Goal: Task Accomplishment & Management: Use online tool/utility

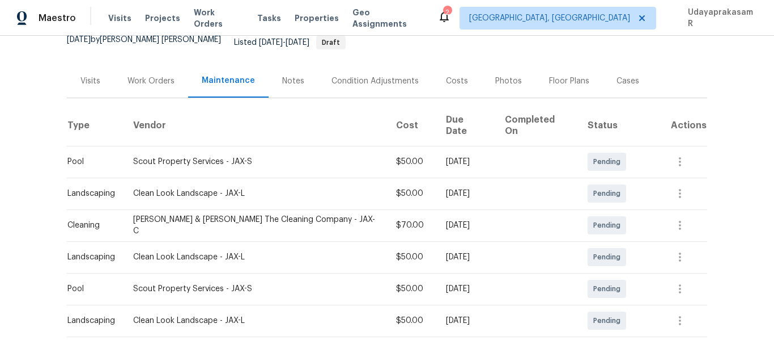
scroll to position [170, 0]
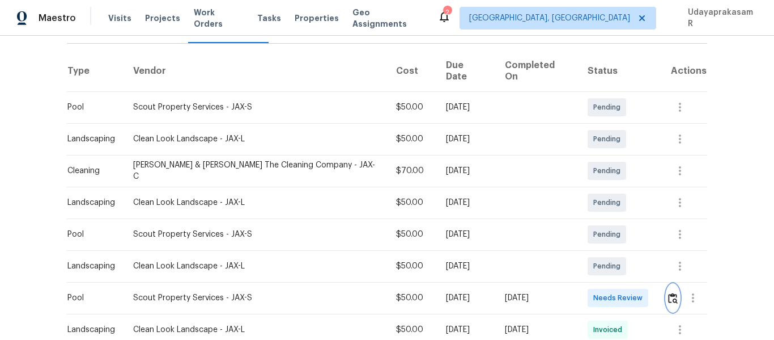
click at [668, 293] on img "button" at bounding box center [673, 298] width 10 height 11
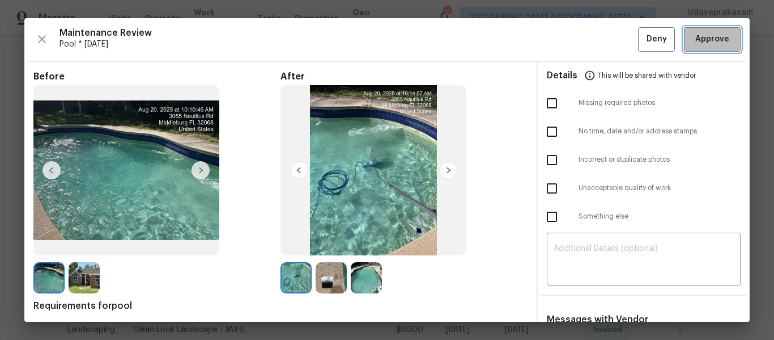
click at [704, 40] on span "Approve" at bounding box center [713, 39] width 34 height 14
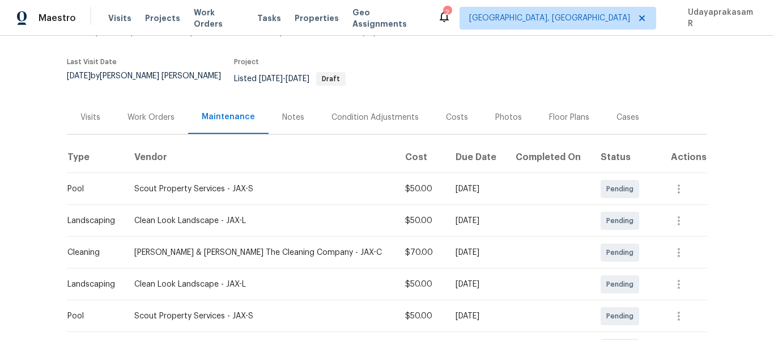
scroll to position [0, 0]
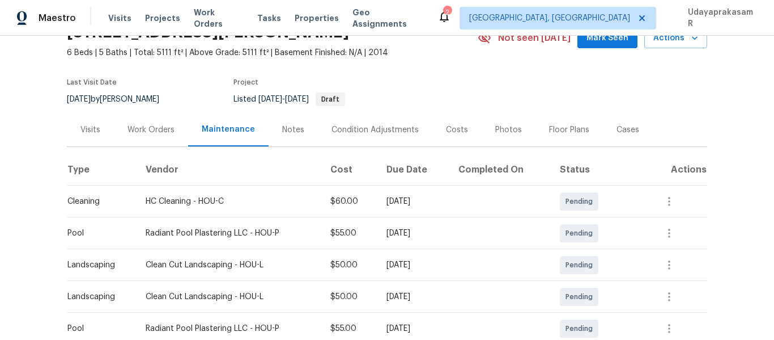
scroll to position [170, 0]
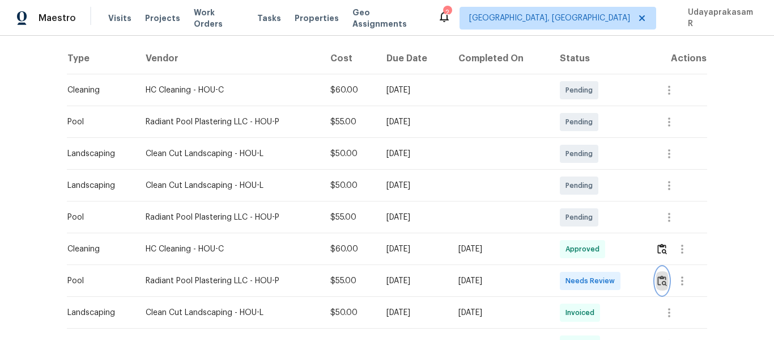
click at [661, 282] on img "button" at bounding box center [663, 280] width 10 height 11
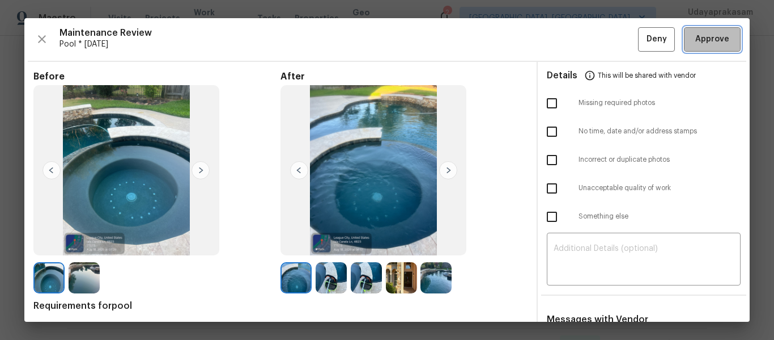
click at [700, 32] on span "Approve" at bounding box center [713, 39] width 34 height 14
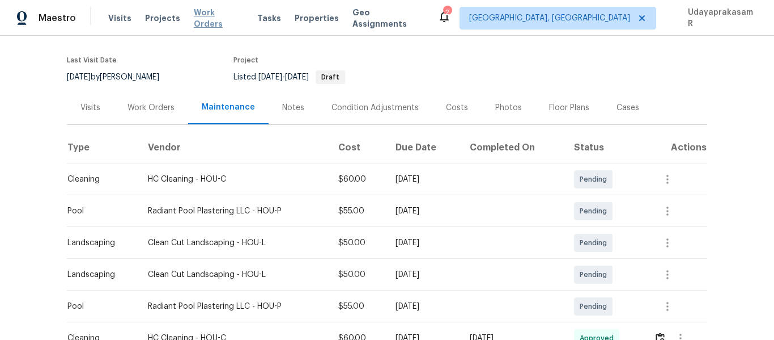
scroll to position [0, 0]
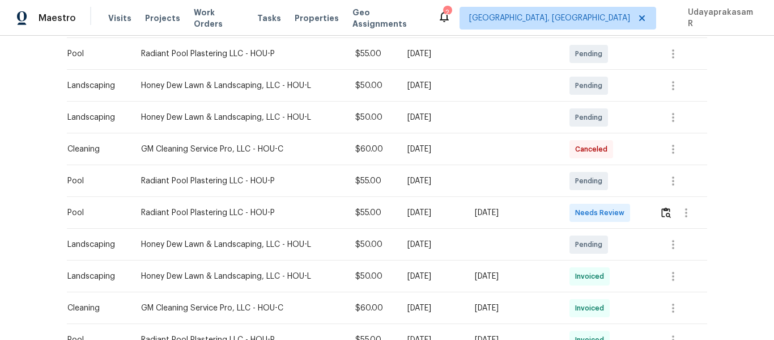
scroll to position [227, 0]
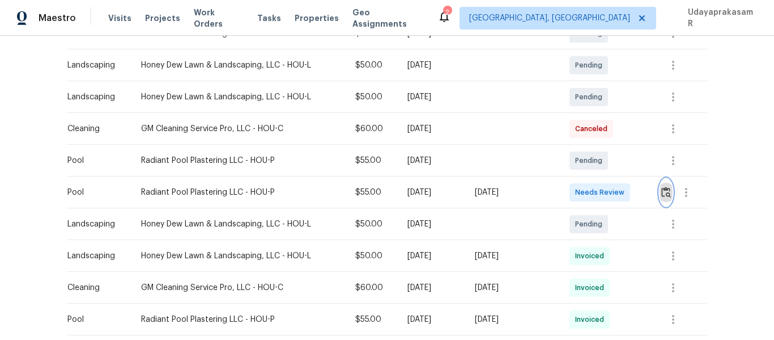
click at [662, 189] on img "button" at bounding box center [667, 192] width 10 height 11
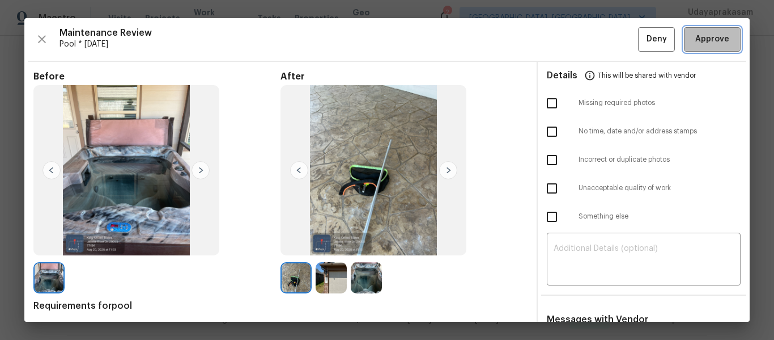
click at [696, 37] on span "Approve" at bounding box center [713, 39] width 34 height 14
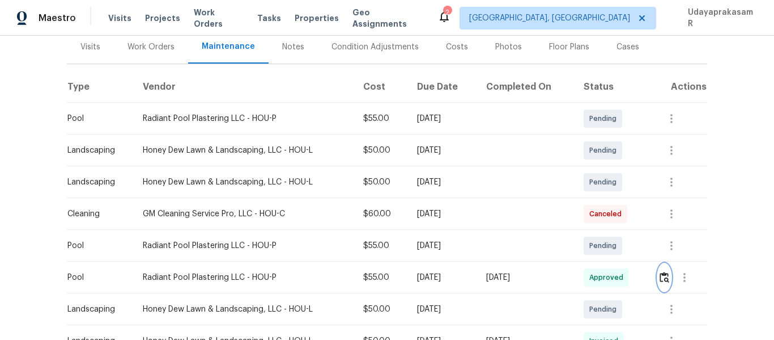
scroll to position [57, 0]
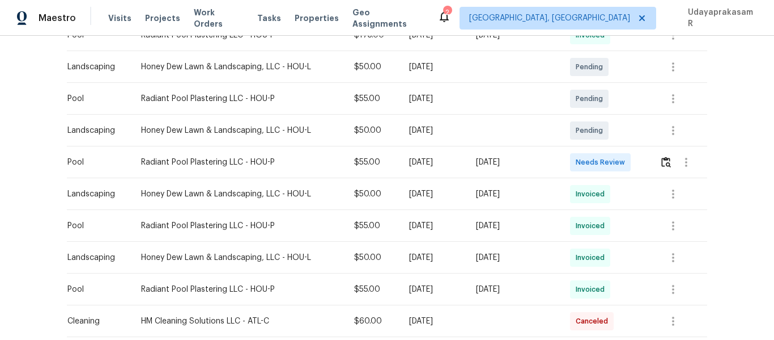
scroll to position [340, 0]
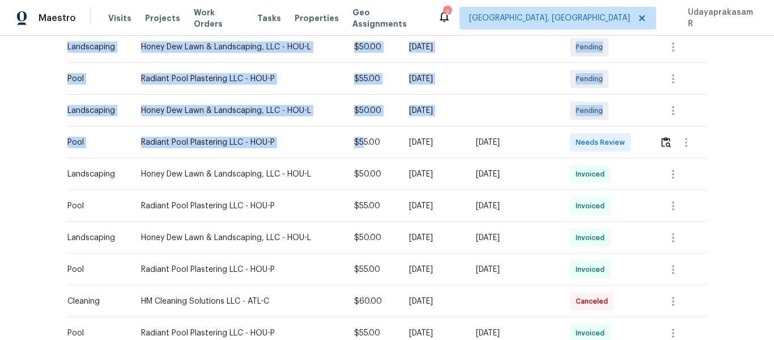
drag, startPoint x: 61, startPoint y: 139, endPoint x: 348, endPoint y: 139, distance: 287.5
click at [348, 139] on div "Back to all projects 1011 Kempsford Dr, Katy, TX 77450 4 Beds | 2 1/2 Baths | T…" at bounding box center [387, 188] width 774 height 304
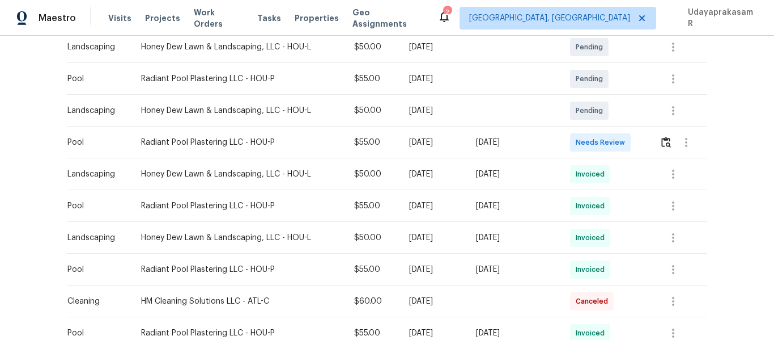
click at [375, 148] on td "$55.00" at bounding box center [372, 142] width 54 height 32
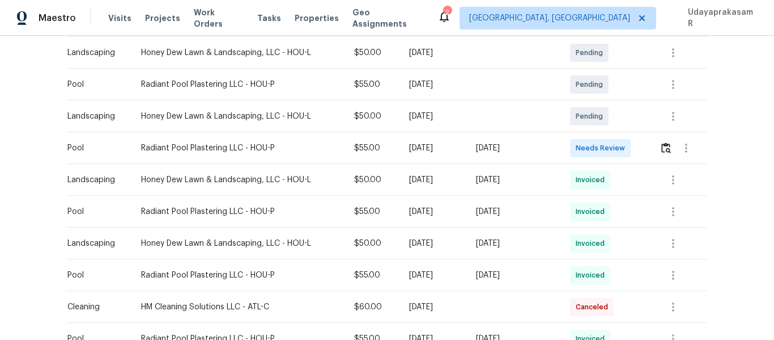
scroll to position [283, 0]
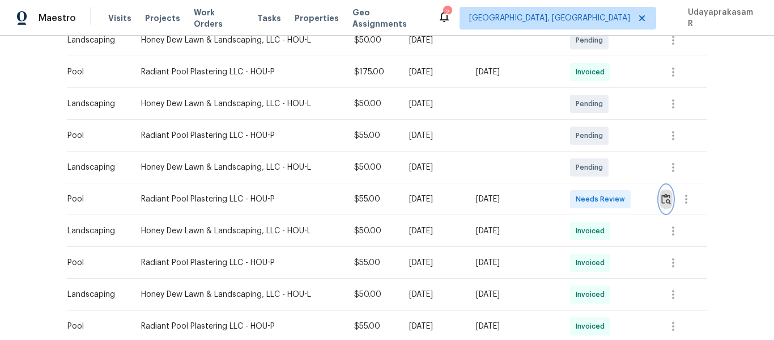
click at [670, 198] on img "button" at bounding box center [667, 198] width 10 height 11
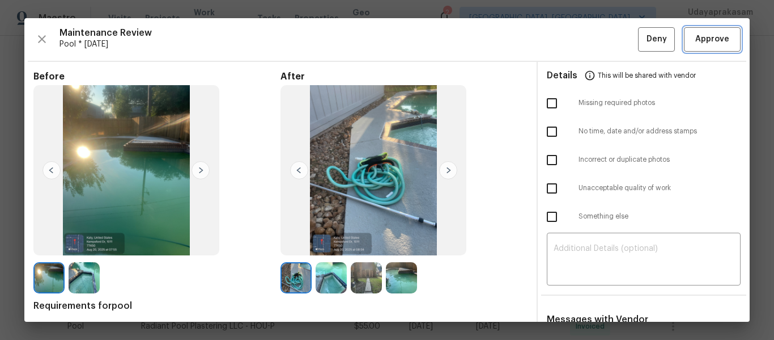
click at [714, 46] on span "Approve" at bounding box center [713, 39] width 34 height 14
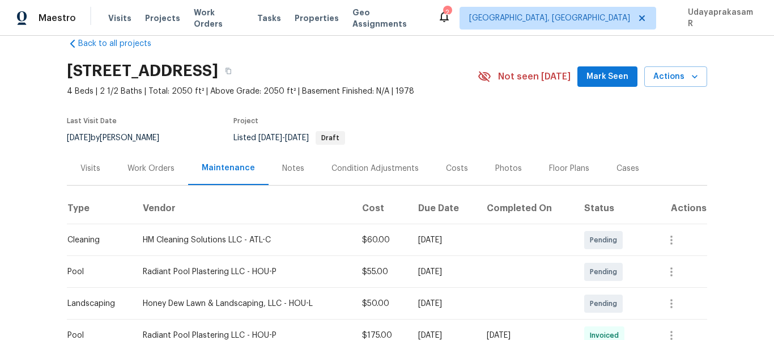
scroll to position [0, 0]
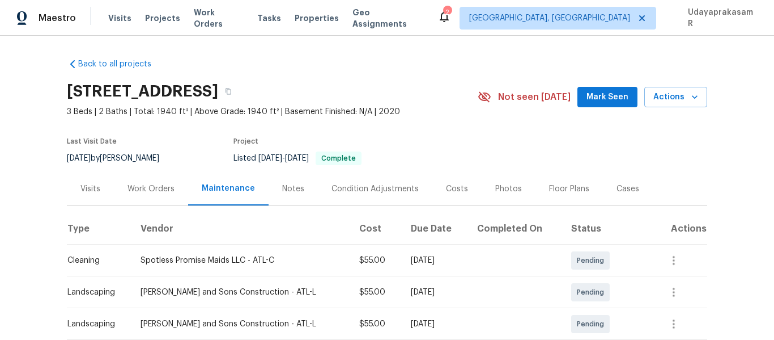
scroll to position [170, 0]
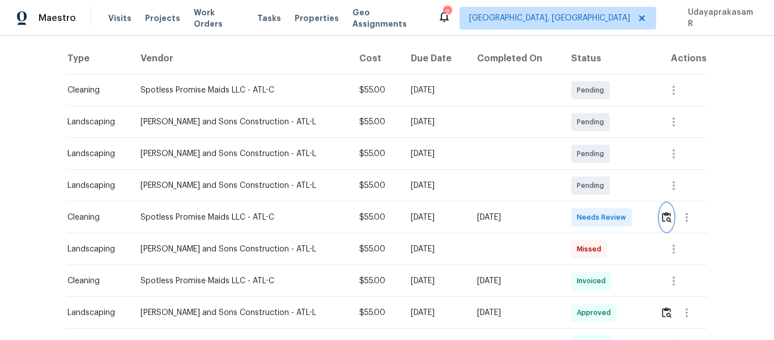
click at [663, 209] on button "button" at bounding box center [667, 217] width 13 height 27
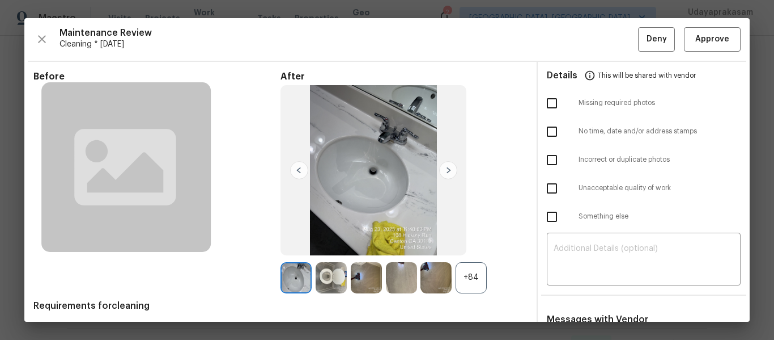
click at [549, 103] on input "checkbox" at bounding box center [552, 103] width 24 height 24
checkbox input "true"
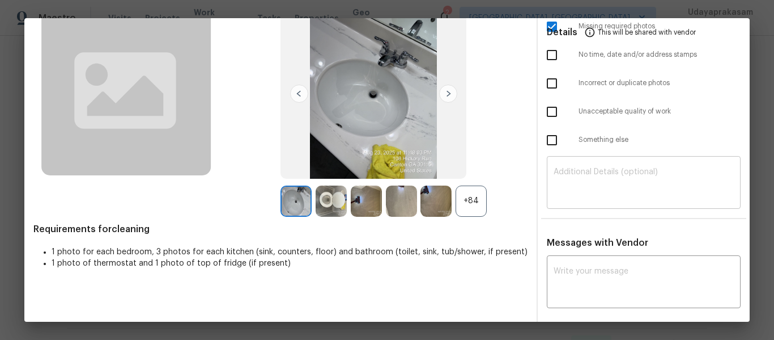
scroll to position [113, 0]
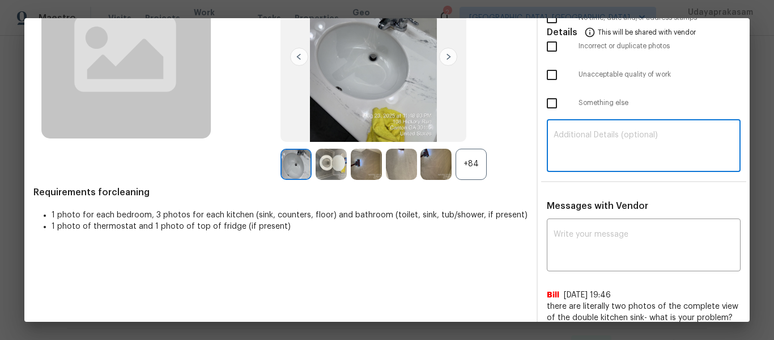
click at [575, 147] on textarea at bounding box center [644, 147] width 180 height 32
paste textarea "Maintenance Audit Team: Hello! Unfortunately, this cleaning visit completed on …"
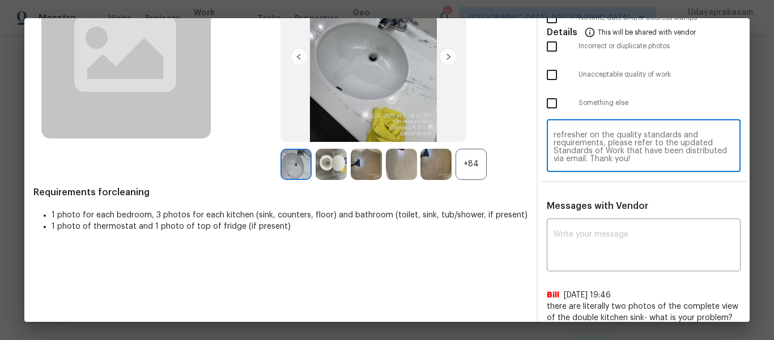
scroll to position [0, 0]
type textarea "Maintenance Audit Team: Hello! Unfortunately, this cleaning visit completed on …"
click at [617, 260] on textarea at bounding box center [644, 246] width 180 height 32
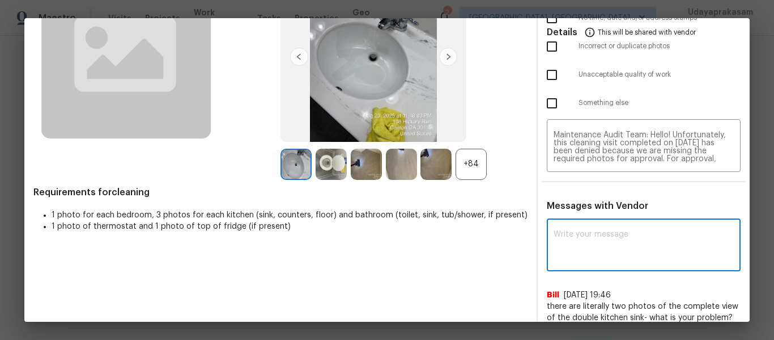
paste textarea "Maintenance Audit Team: Hello! Unfortunately, this cleaning visit completed on …"
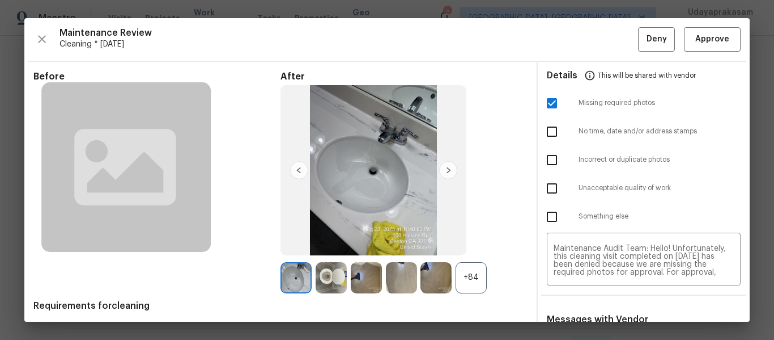
scroll to position [57, 0]
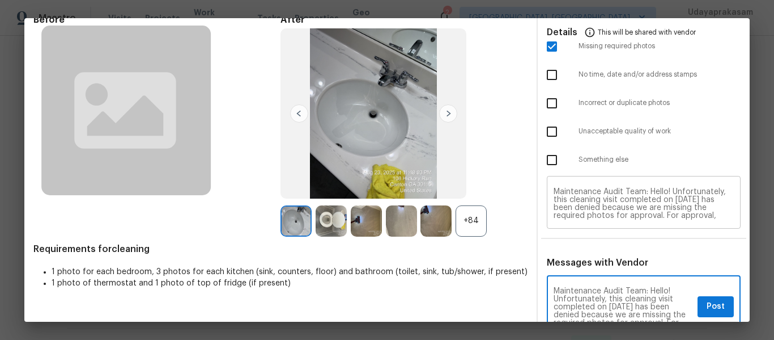
type textarea "Maintenance Audit Team: Hello! Unfortunately, this cleaning visit completed on …"
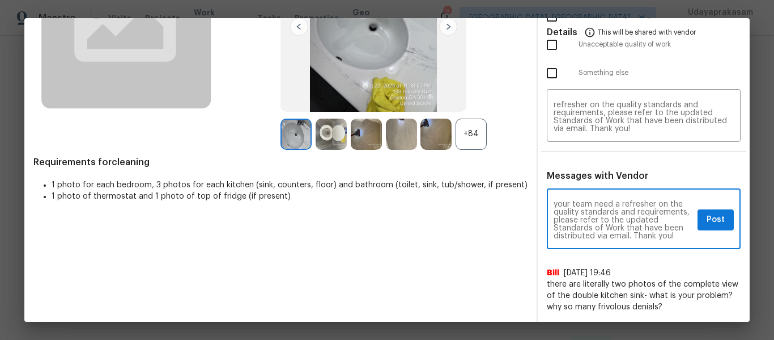
scroll to position [135, 0]
click at [698, 225] on button "Post" at bounding box center [716, 219] width 36 height 21
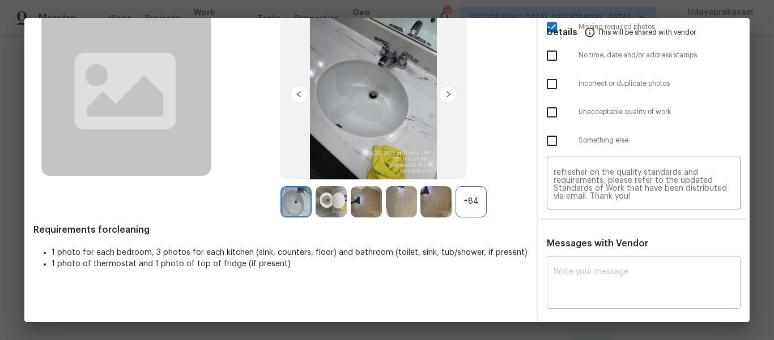
scroll to position [0, 0]
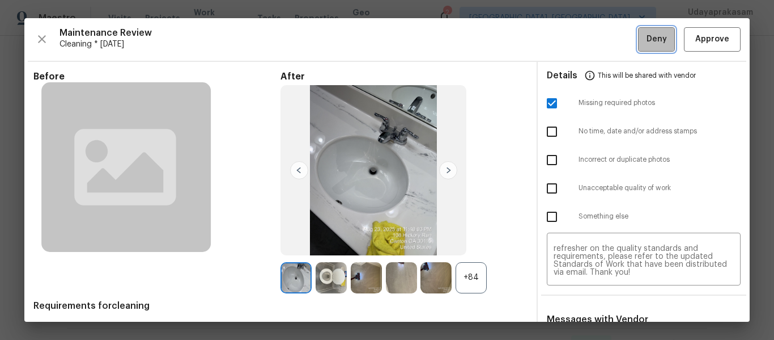
click at [647, 39] on span "Deny" at bounding box center [657, 39] width 20 height 14
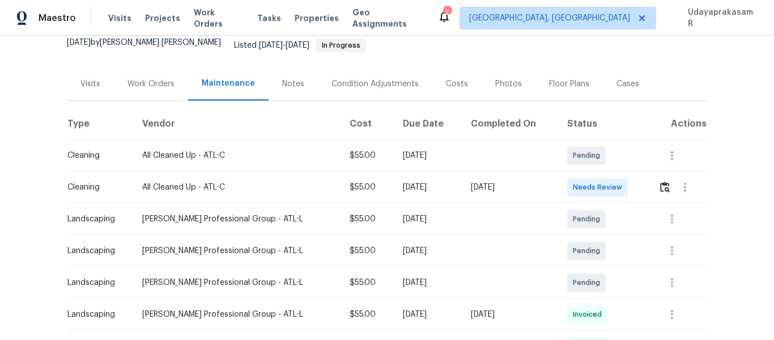
scroll to position [113, 0]
click at [661, 181] on img "button" at bounding box center [666, 186] width 10 height 11
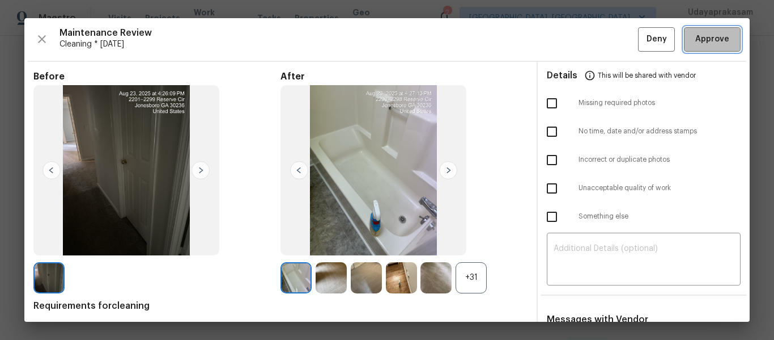
click at [710, 40] on span "Approve" at bounding box center [713, 39] width 34 height 14
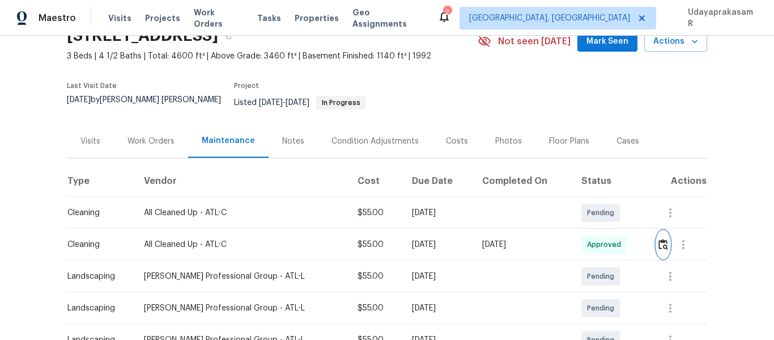
scroll to position [0, 0]
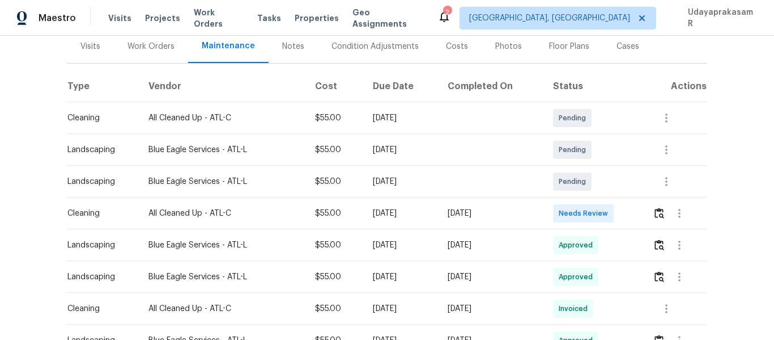
scroll to position [170, 0]
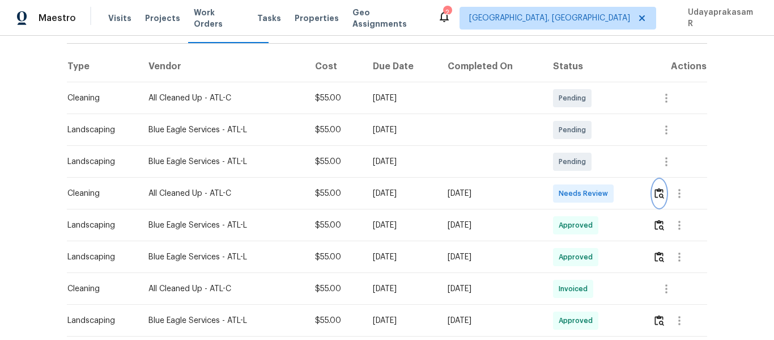
click at [659, 189] on img "button" at bounding box center [660, 193] width 10 height 11
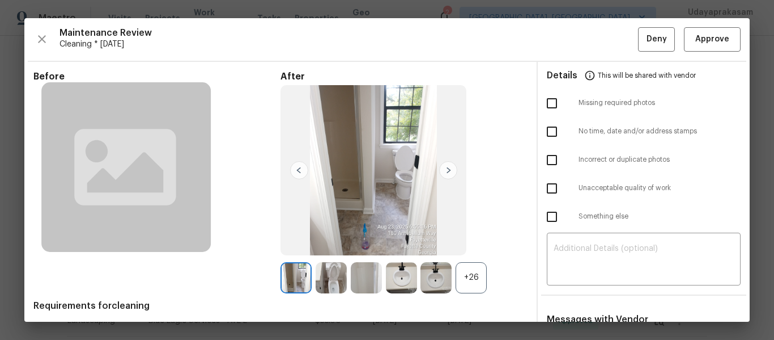
click at [470, 275] on div "+26" at bounding box center [471, 277] width 31 height 31
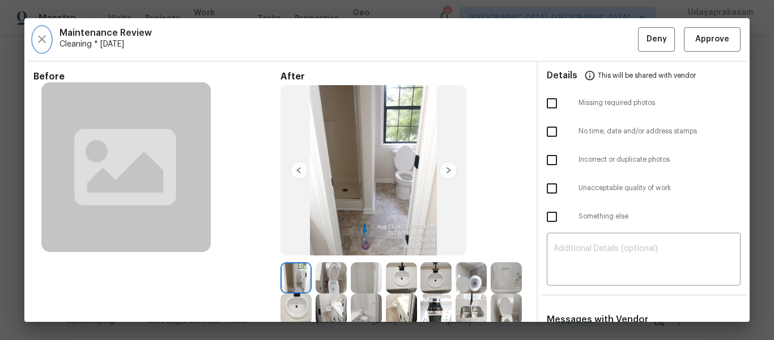
click at [41, 41] on icon "button" at bounding box center [42, 39] width 14 height 14
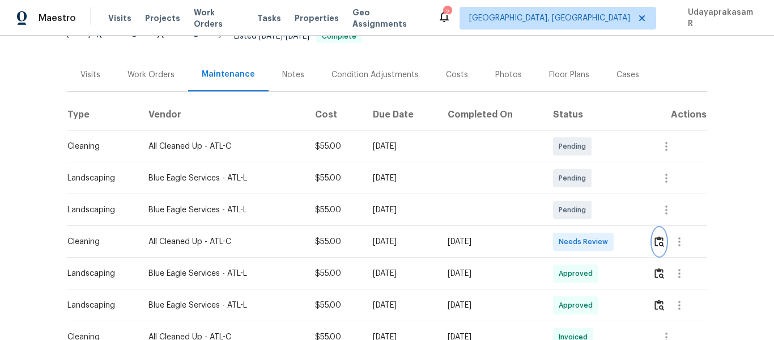
scroll to position [57, 0]
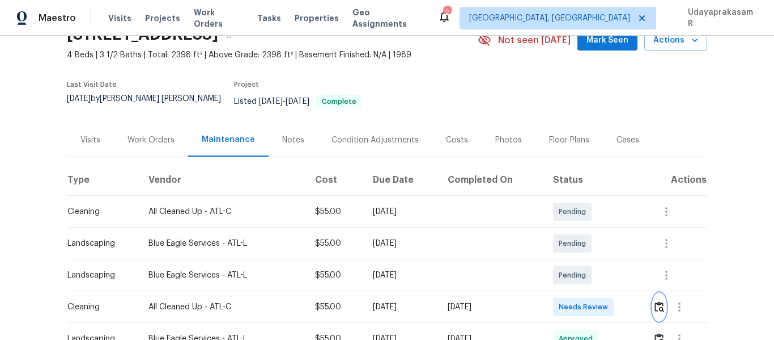
click at [655, 303] on img "button" at bounding box center [660, 306] width 10 height 11
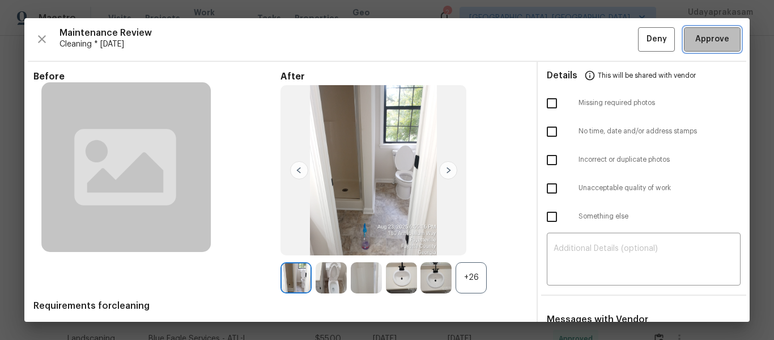
click at [706, 45] on span "Approve" at bounding box center [713, 39] width 34 height 14
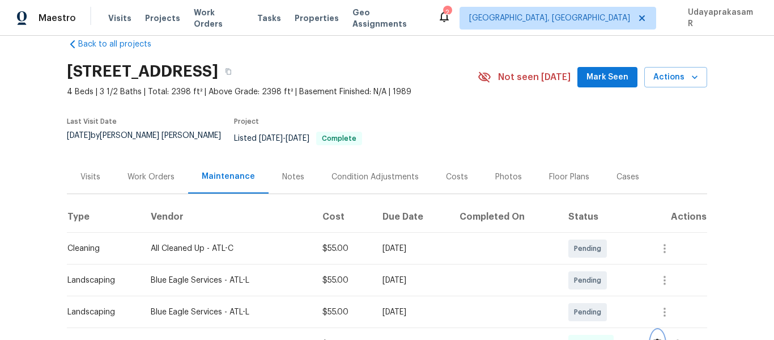
scroll to position [0, 0]
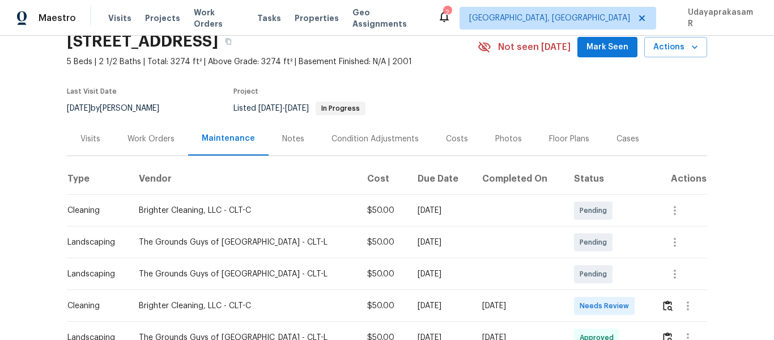
scroll to position [113, 0]
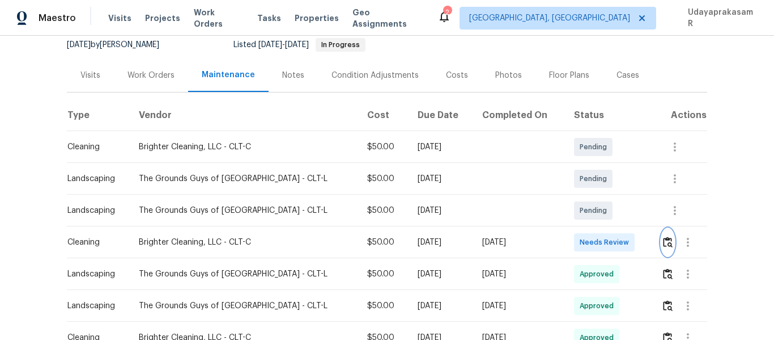
click at [662, 248] on button "button" at bounding box center [668, 241] width 13 height 27
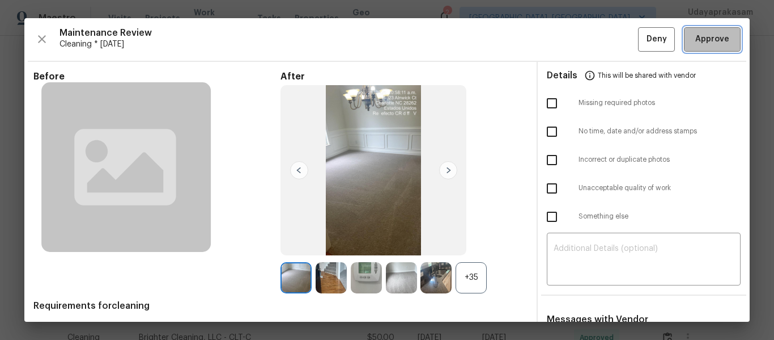
click at [704, 43] on span "Approve" at bounding box center [713, 39] width 34 height 14
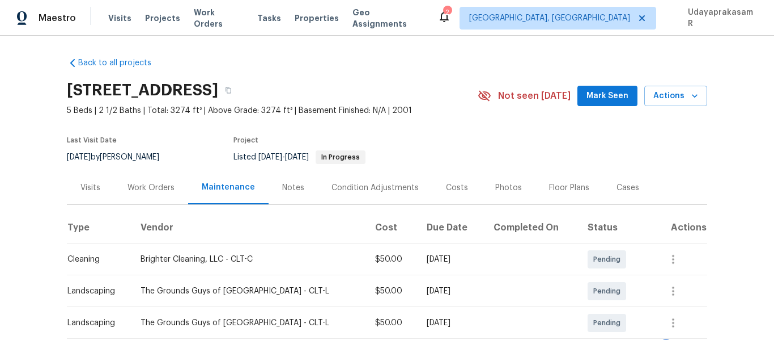
scroll to position [0, 0]
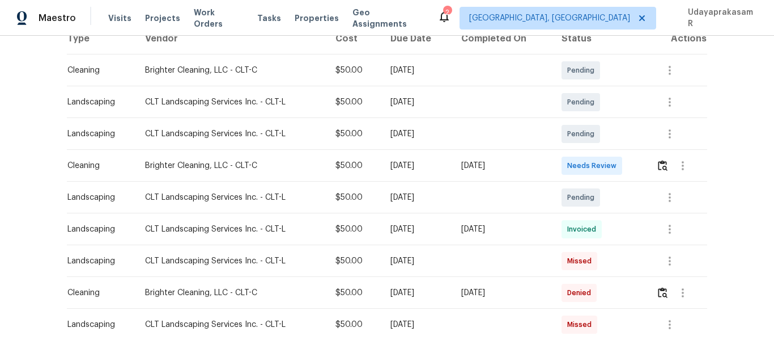
scroll to position [227, 0]
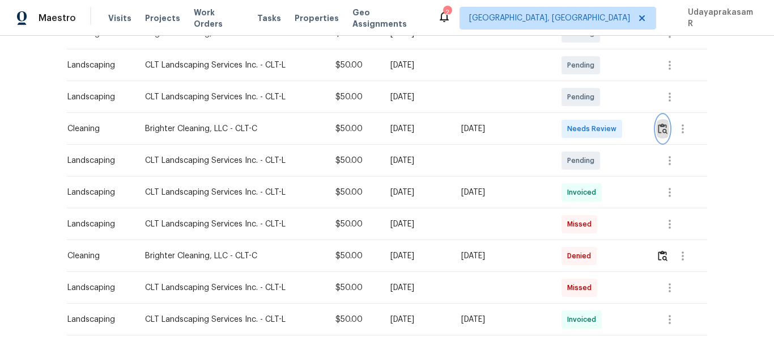
click at [659, 134] on img "button" at bounding box center [663, 128] width 10 height 11
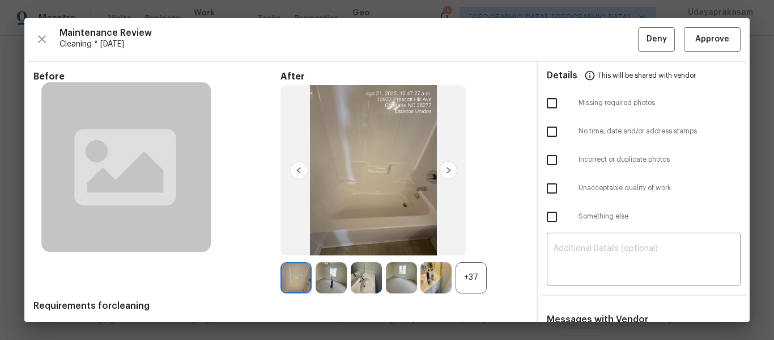
click at [552, 108] on input "checkbox" at bounding box center [552, 103] width 24 height 24
checkbox input "true"
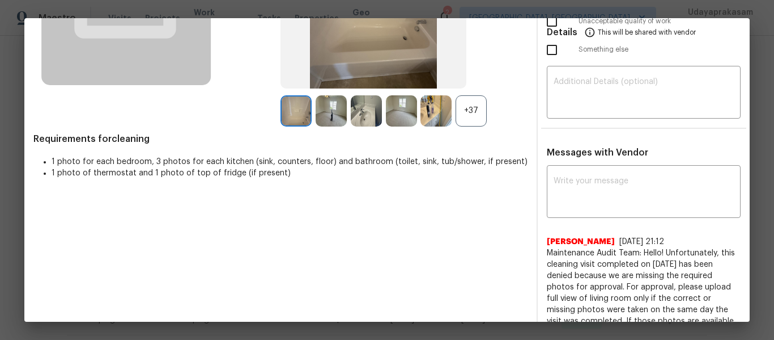
scroll to position [170, 0]
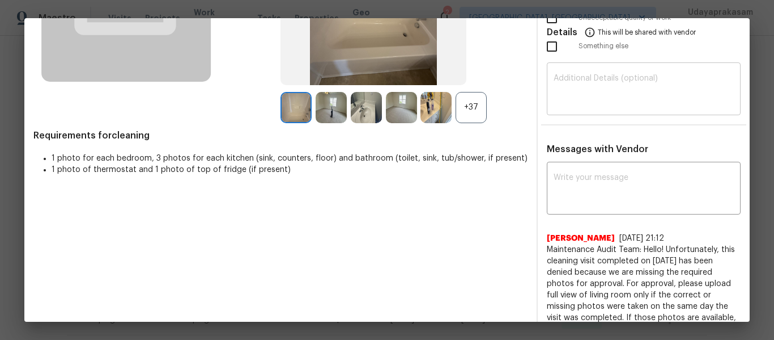
click at [589, 108] on div "​" at bounding box center [644, 90] width 194 height 50
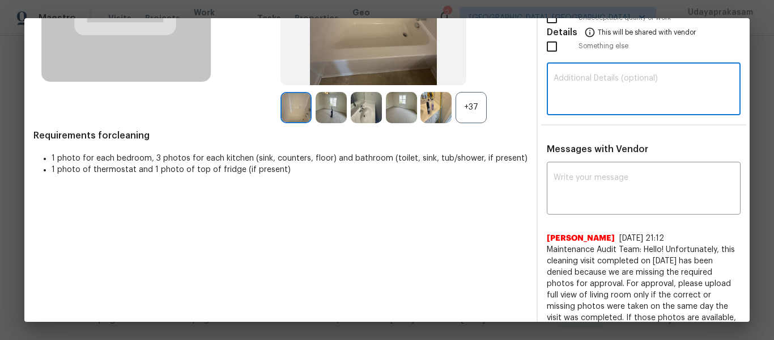
paste textarea "Maintenance Audit Team: Hello! Unfortunately, this cleaning visit completed on …"
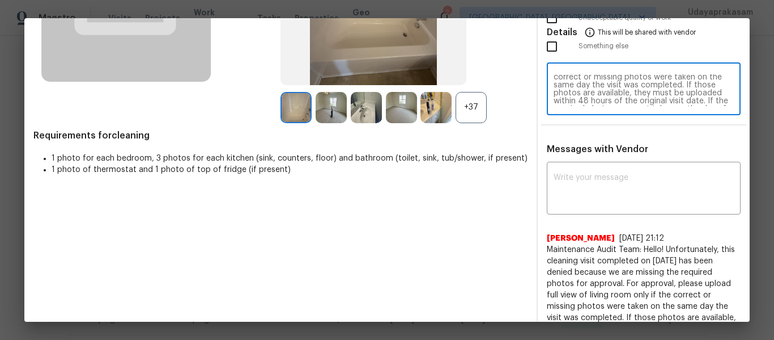
scroll to position [0, 0]
type textarea "Maintenance Audit Team: Hello! Unfortunately, this cleaning visit completed on …"
click at [607, 186] on textarea at bounding box center [644, 189] width 180 height 32
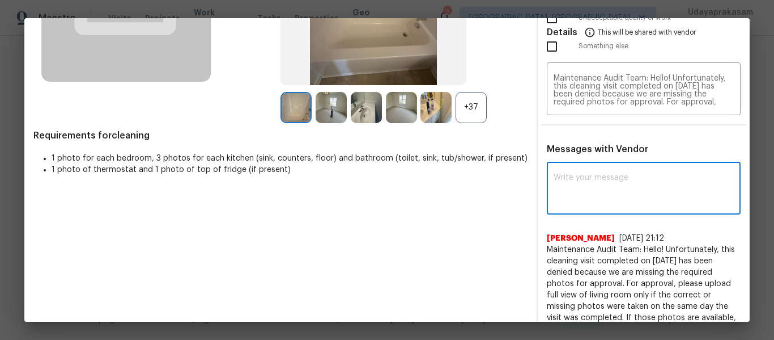
paste textarea "Maintenance Audit Team: Hello! Unfortunately, this cleaning visit completed on …"
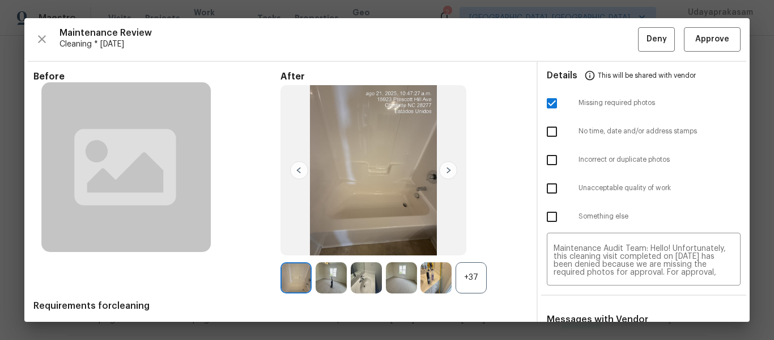
type textarea "Maintenance Audit Team: Hello! Unfortunately, this cleaning visit completed on …"
click at [468, 273] on div "+37" at bounding box center [471, 277] width 31 height 31
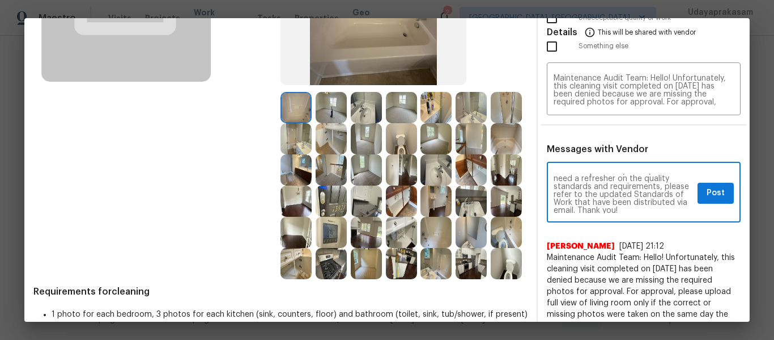
scroll to position [127, 0]
click at [709, 191] on span "Post" at bounding box center [716, 193] width 18 height 14
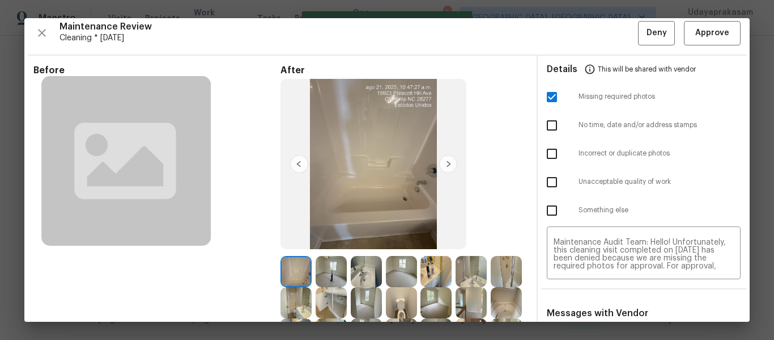
scroll to position [0, 0]
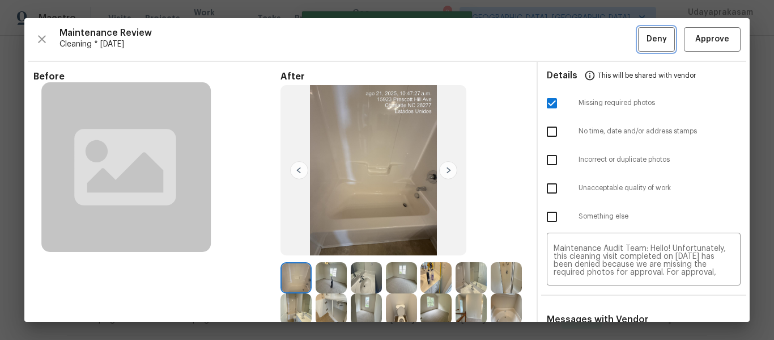
click at [647, 45] on span "Deny" at bounding box center [657, 39] width 20 height 14
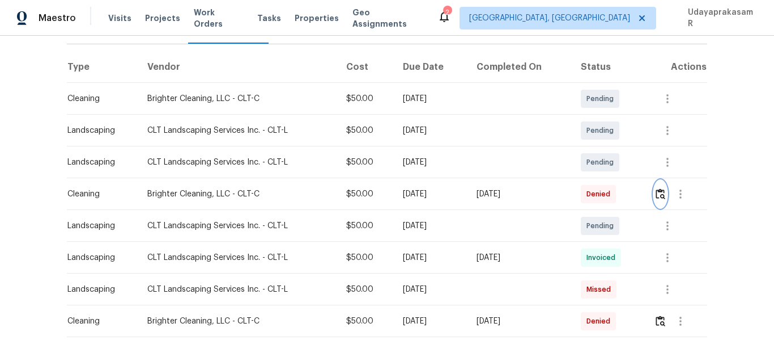
scroll to position [113, 0]
